Goal: Task Accomplishment & Management: Use online tool/utility

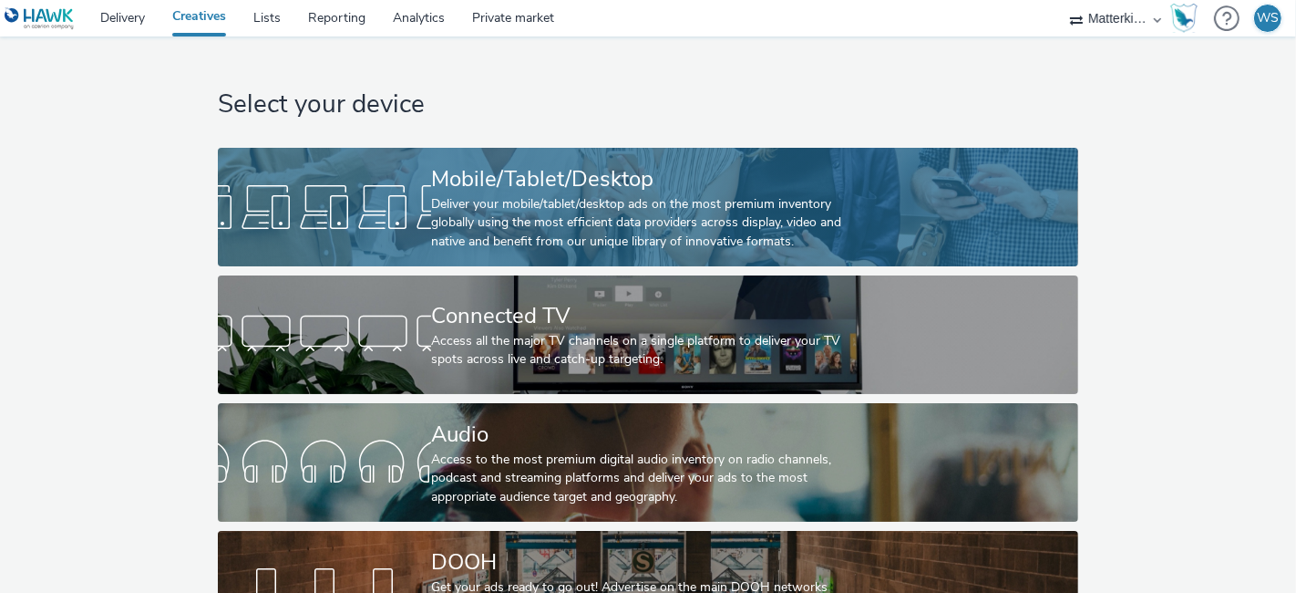
click at [573, 195] on div "Deliver your mobile/tablet/desktop ads on the most premium inventory globally u…" at bounding box center [644, 223] width 427 height 56
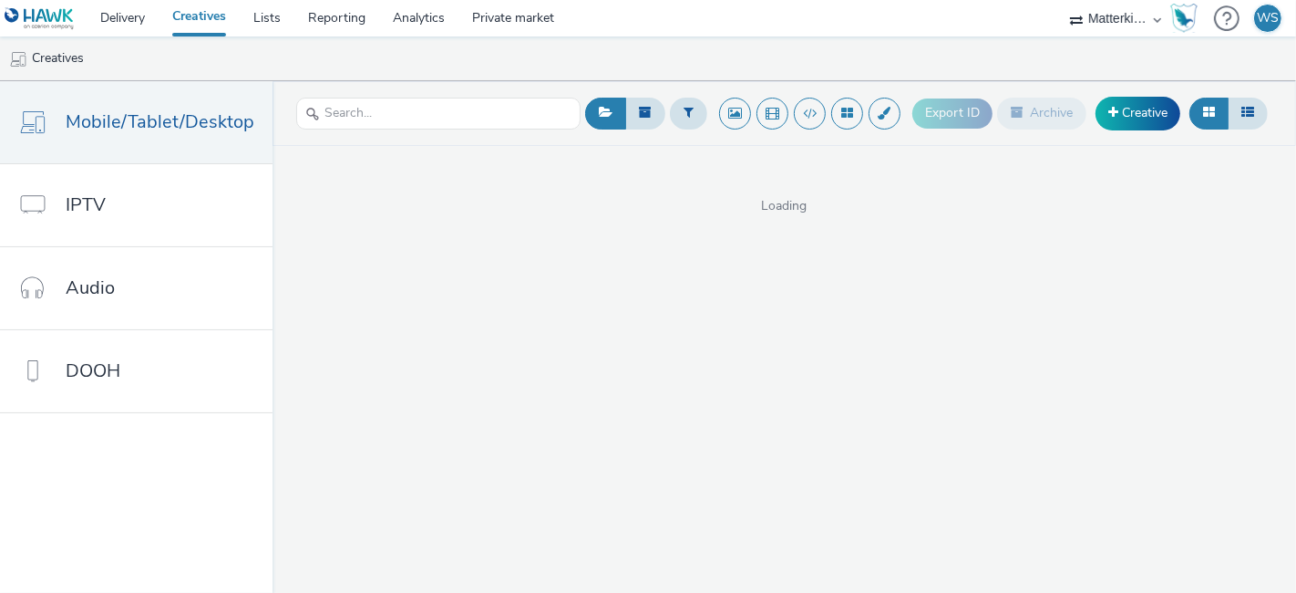
click at [779, 205] on span "Loading" at bounding box center [785, 206] width 1024 height 18
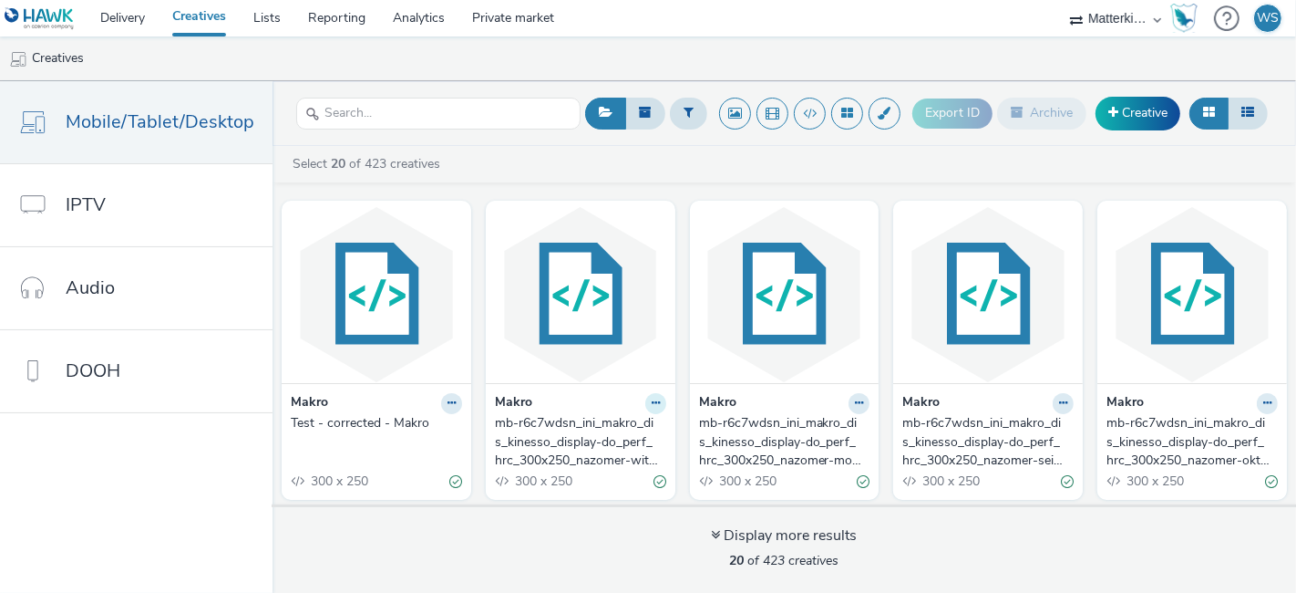
click at [652, 400] on icon at bounding box center [656, 402] width 8 height 11
click at [604, 428] on link "Edit" at bounding box center [598, 435] width 137 height 36
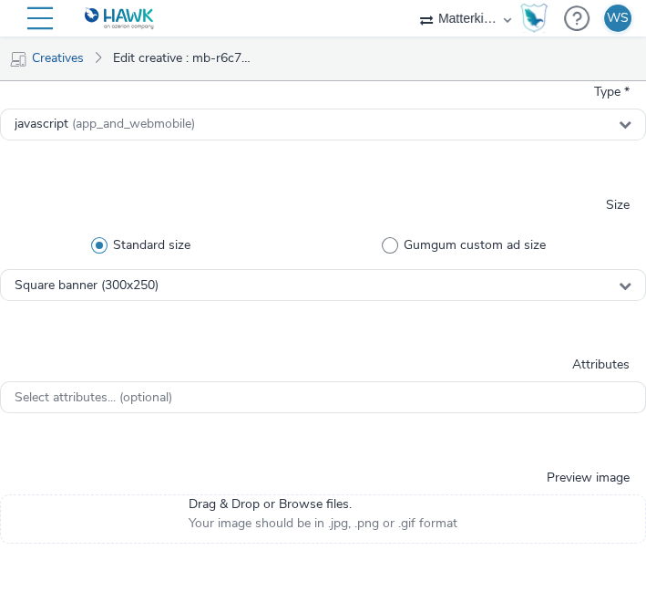
scroll to position [604, 0]
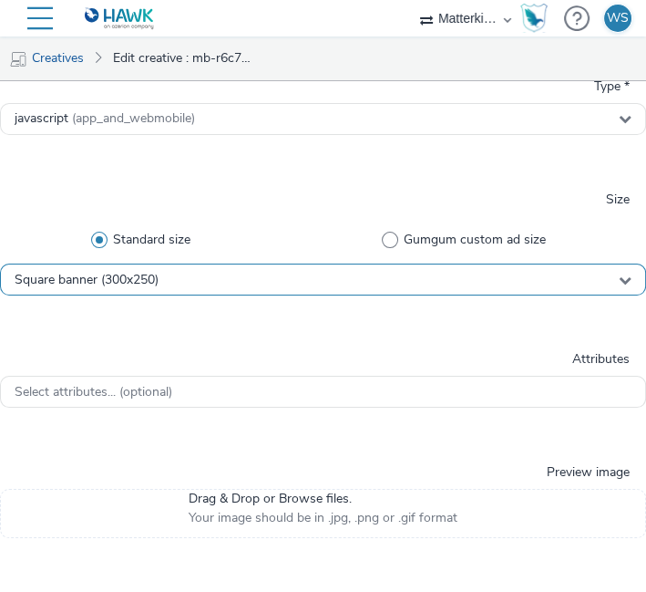
click at [335, 283] on div "Square banner (300x250)" at bounding box center [323, 279] width 646 height 32
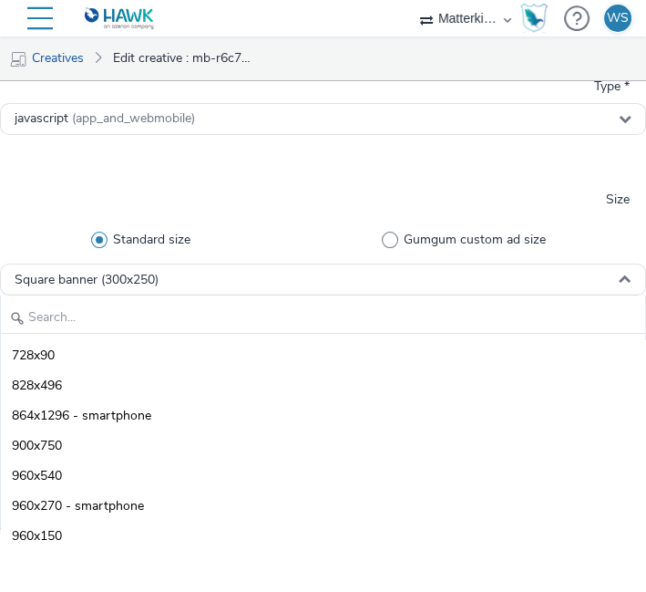
scroll to position [2141, 0]
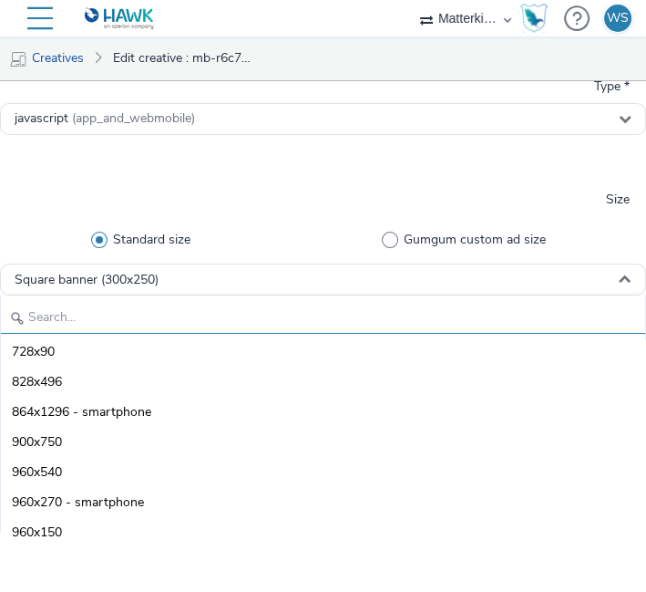
click at [281, 316] on input "text" at bounding box center [323, 318] width 645 height 32
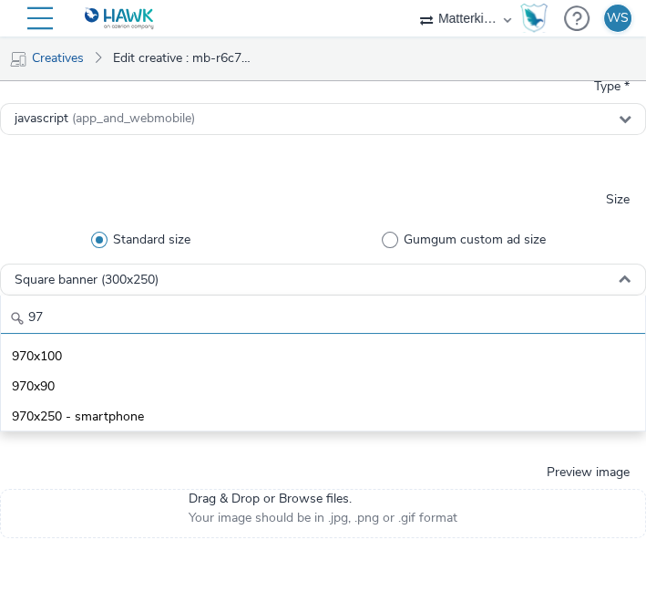
scroll to position [0, 0]
type input "9"
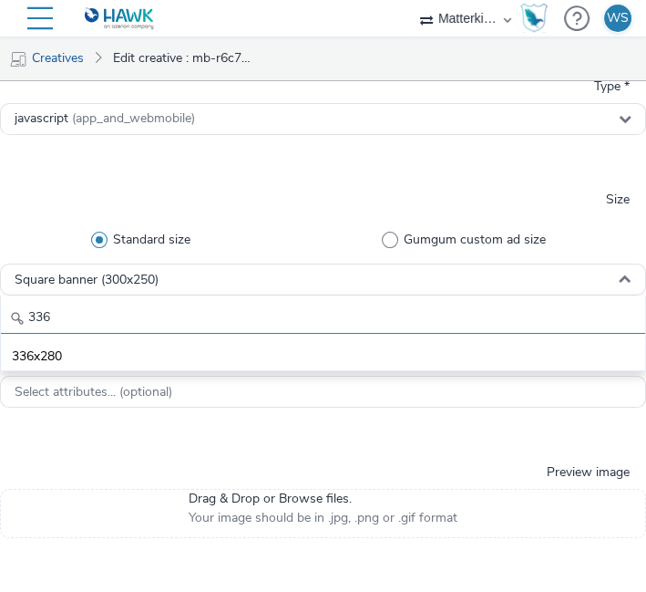
type input "336"
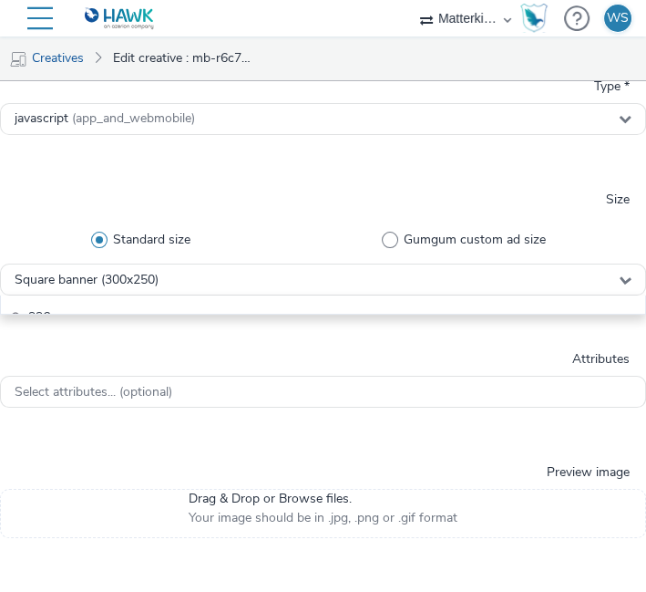
click at [305, 143] on div at bounding box center [323, 152] width 646 height 33
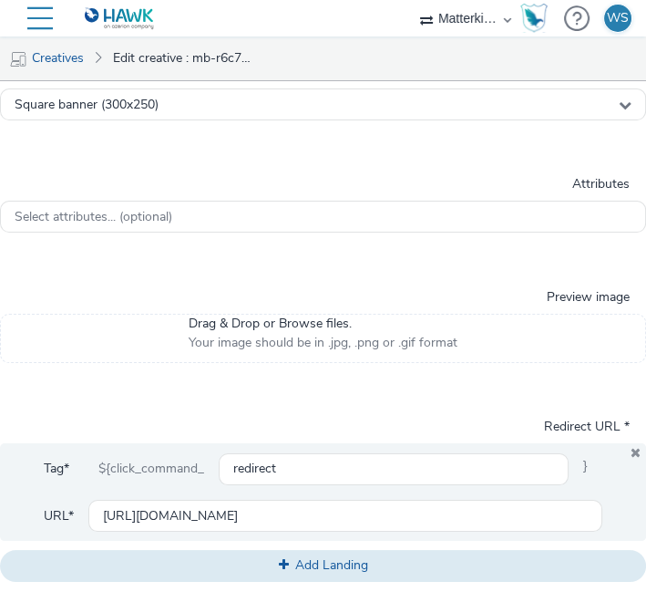
scroll to position [781, 0]
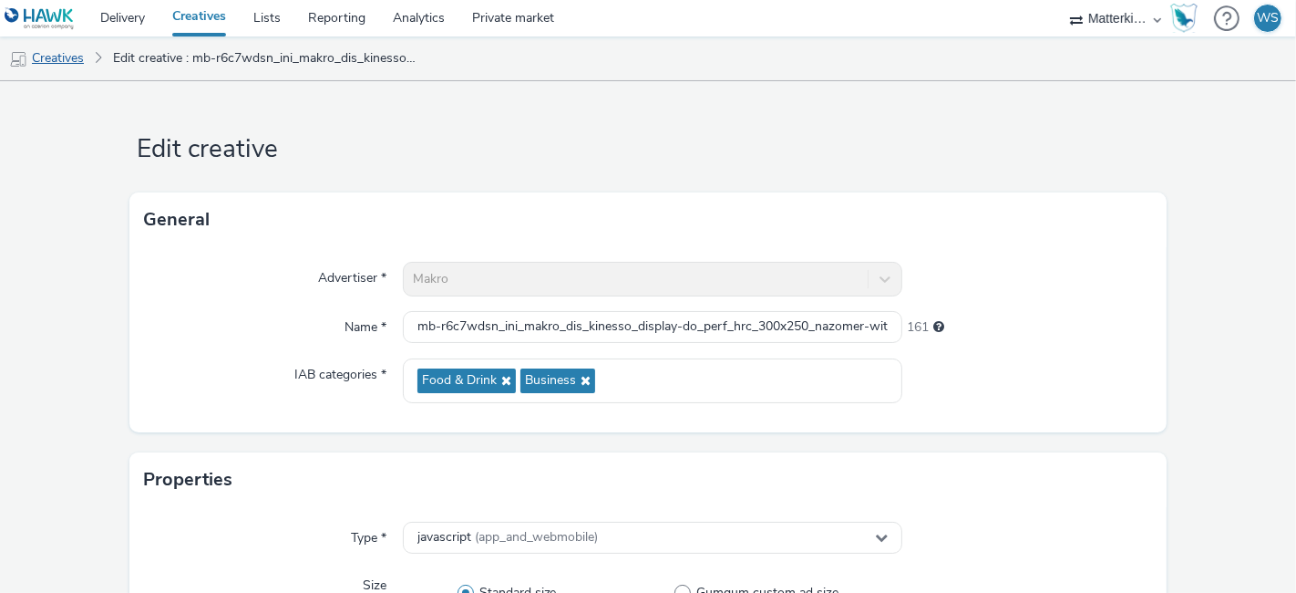
click at [57, 56] on link "Creatives" at bounding box center [46, 58] width 93 height 44
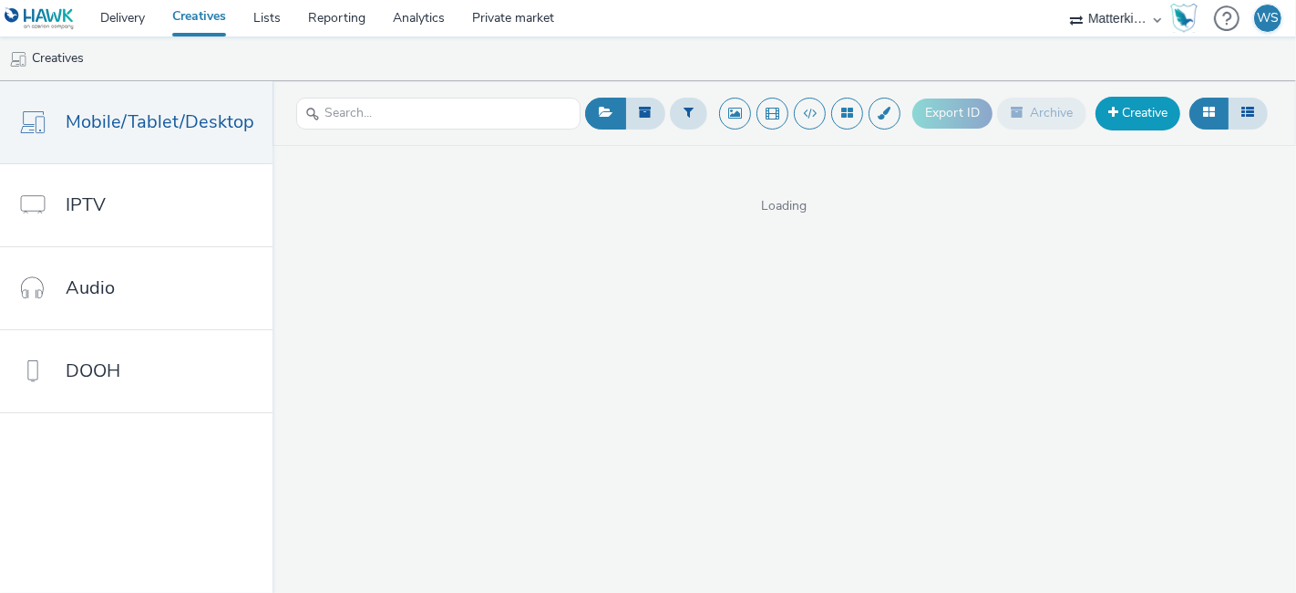
click at [1123, 113] on link "Creative" at bounding box center [1138, 113] width 85 height 33
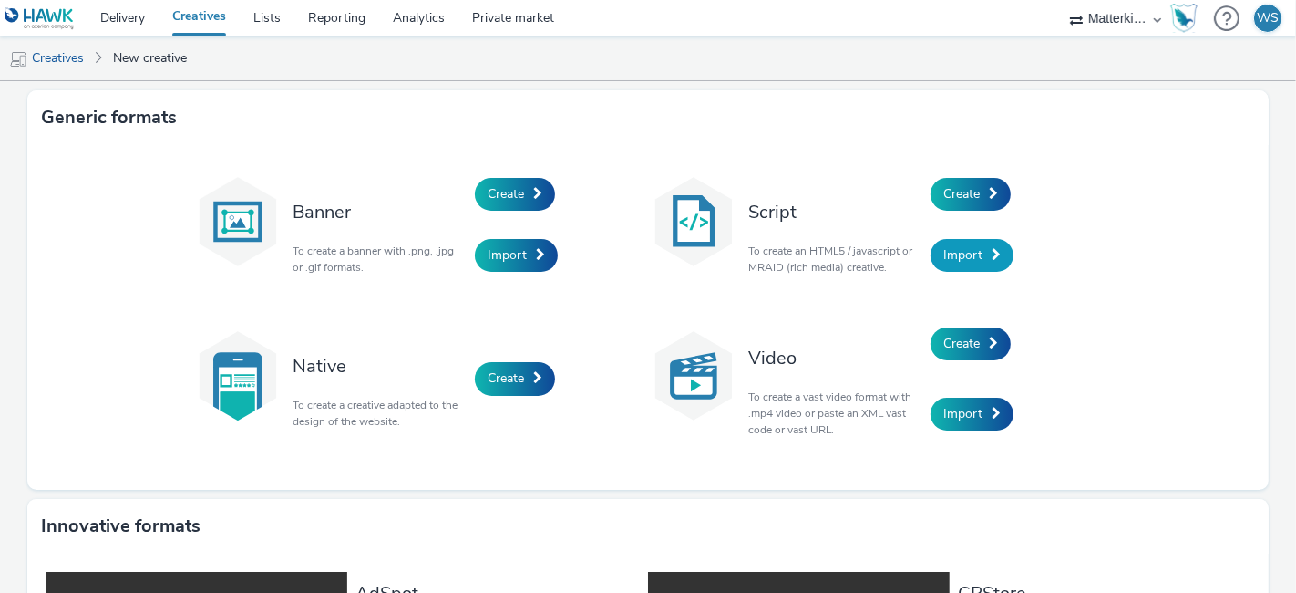
click at [958, 253] on span "Import" at bounding box center [963, 254] width 39 height 17
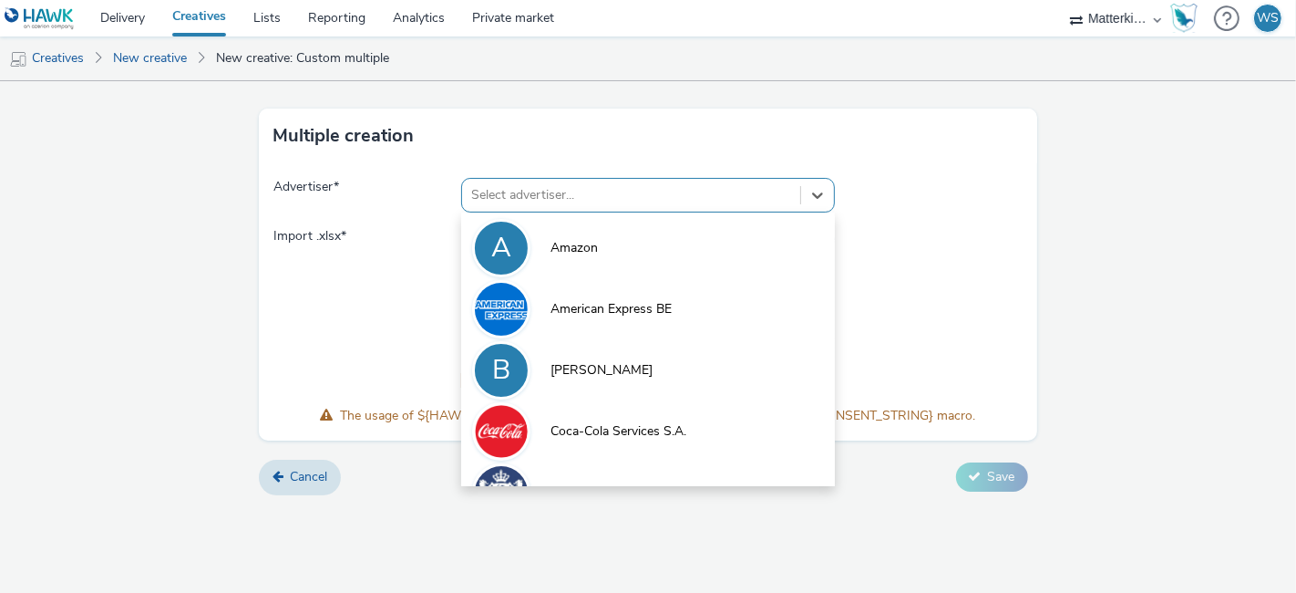
click at [586, 192] on div at bounding box center [631, 195] width 321 height 22
click at [965, 295] on span at bounding box center [928, 309] width 187 height 165
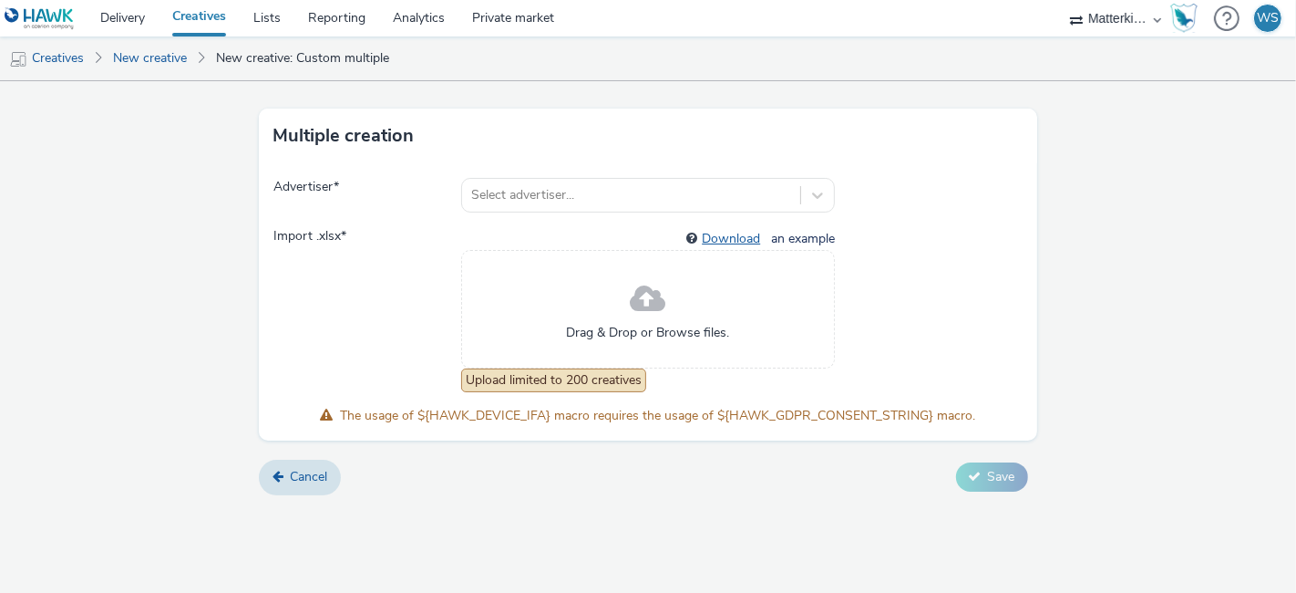
click at [736, 230] on link "Download" at bounding box center [735, 238] width 66 height 17
click at [1075, 233] on form "Multiple creation Advertiser * Select advertiser... Import .xlsx * Download an …" at bounding box center [648, 294] width 1296 height 427
